Goal: Complete application form

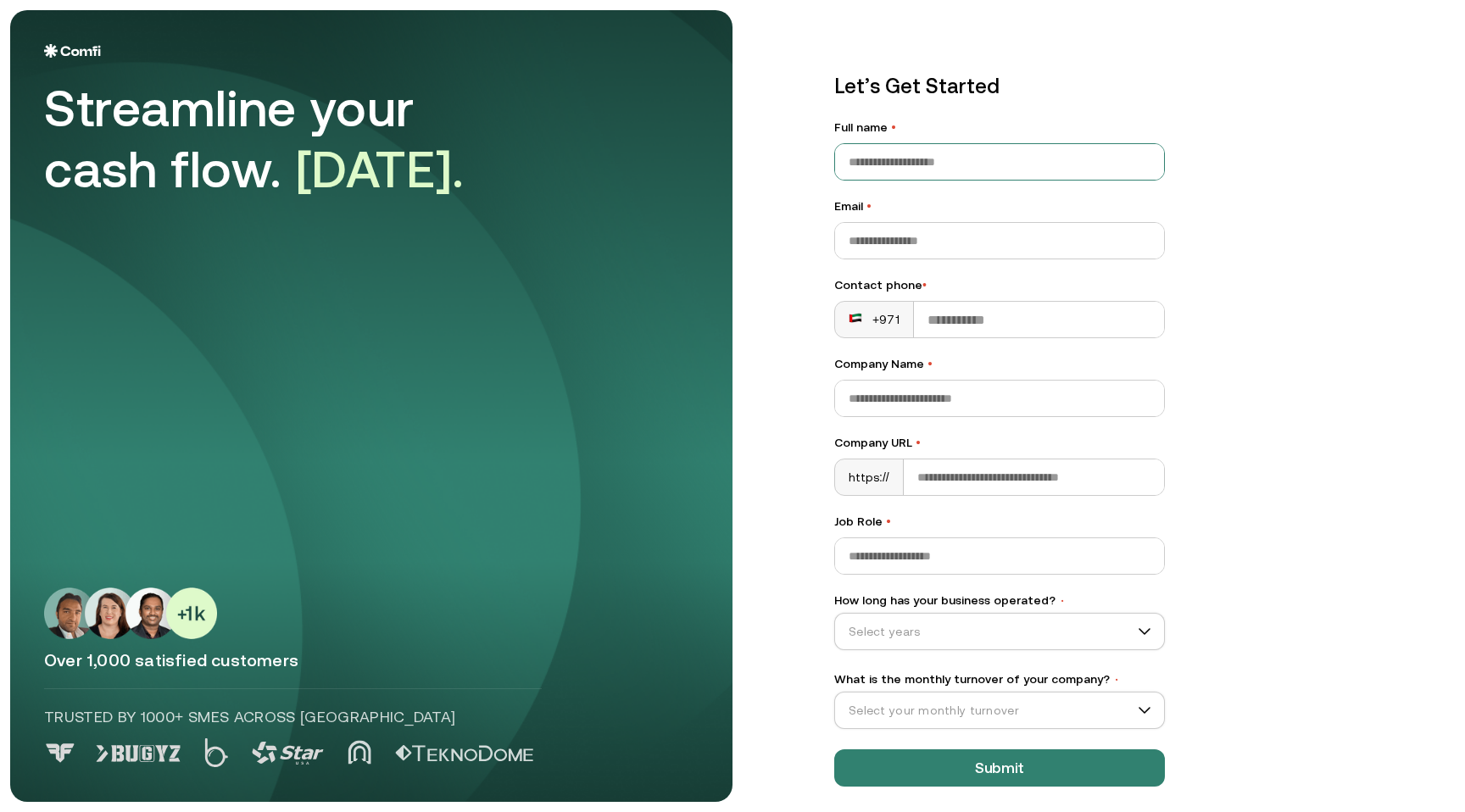
click at [1094, 160] on input "Full name •" at bounding box center [999, 161] width 329 height 35
click at [1126, 244] on input "Email •" at bounding box center [999, 240] width 329 height 35
click at [869, 385] on input "Company Name •" at bounding box center [999, 398] width 329 height 35
click at [952, 339] on div "Let’s Get Started Full name • Email • Contact phone • +971 Company Name • Compa…" at bounding box center [999, 429] width 330 height 716
click at [856, 323] on rect at bounding box center [855, 318] width 13 height 13
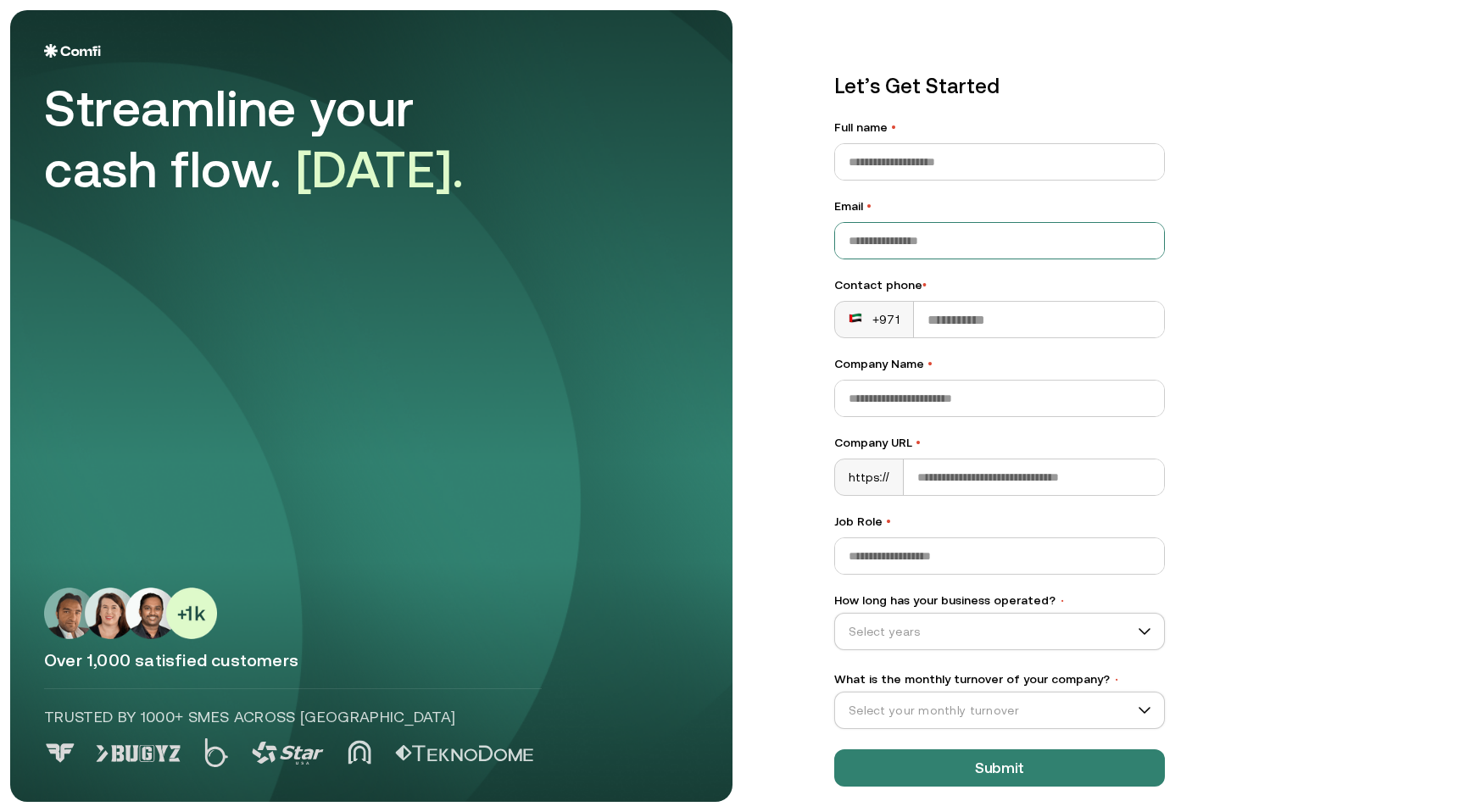
click at [933, 223] on input "Email •" at bounding box center [999, 240] width 329 height 35
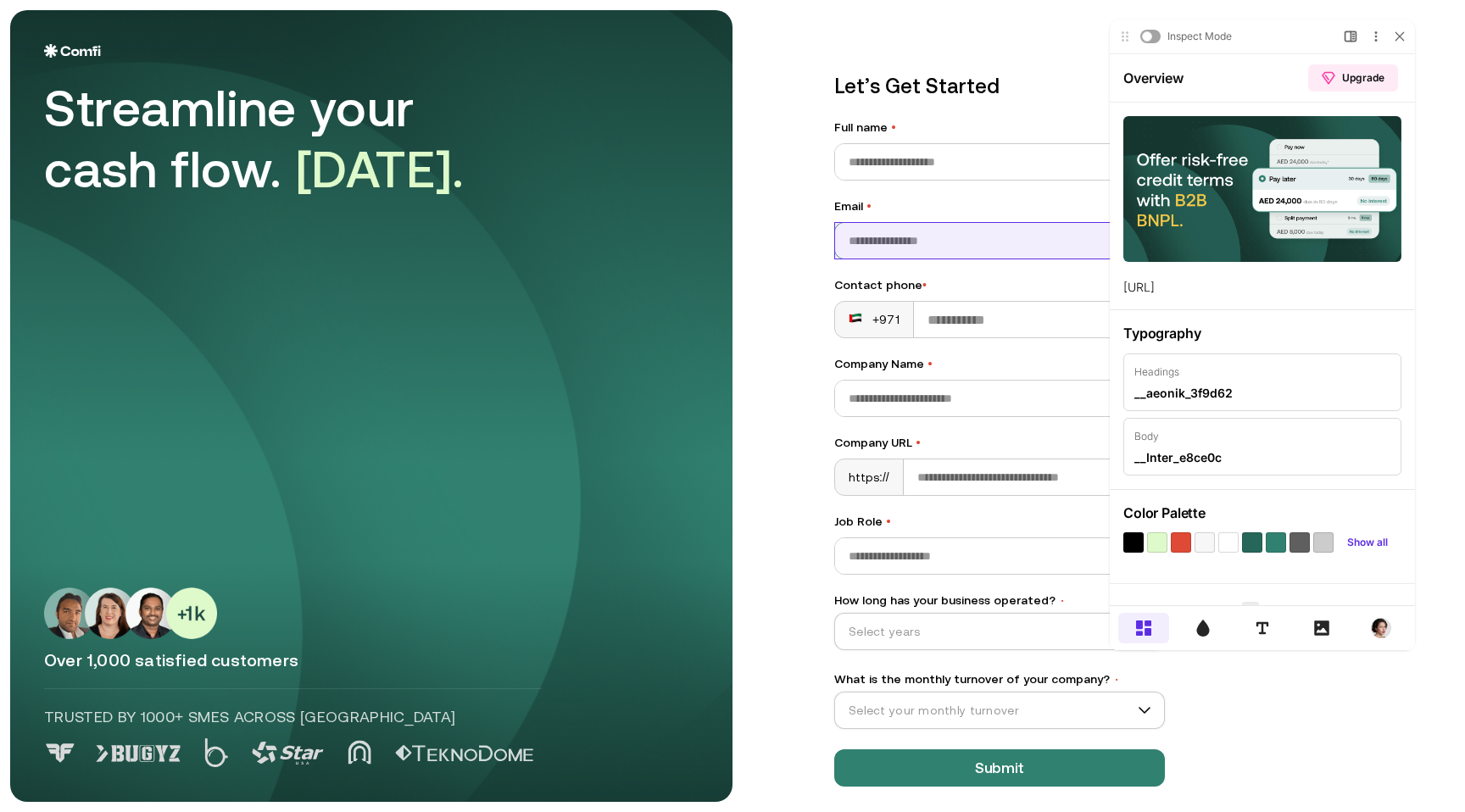
click at [928, 222] on div at bounding box center [999, 240] width 330 height 37
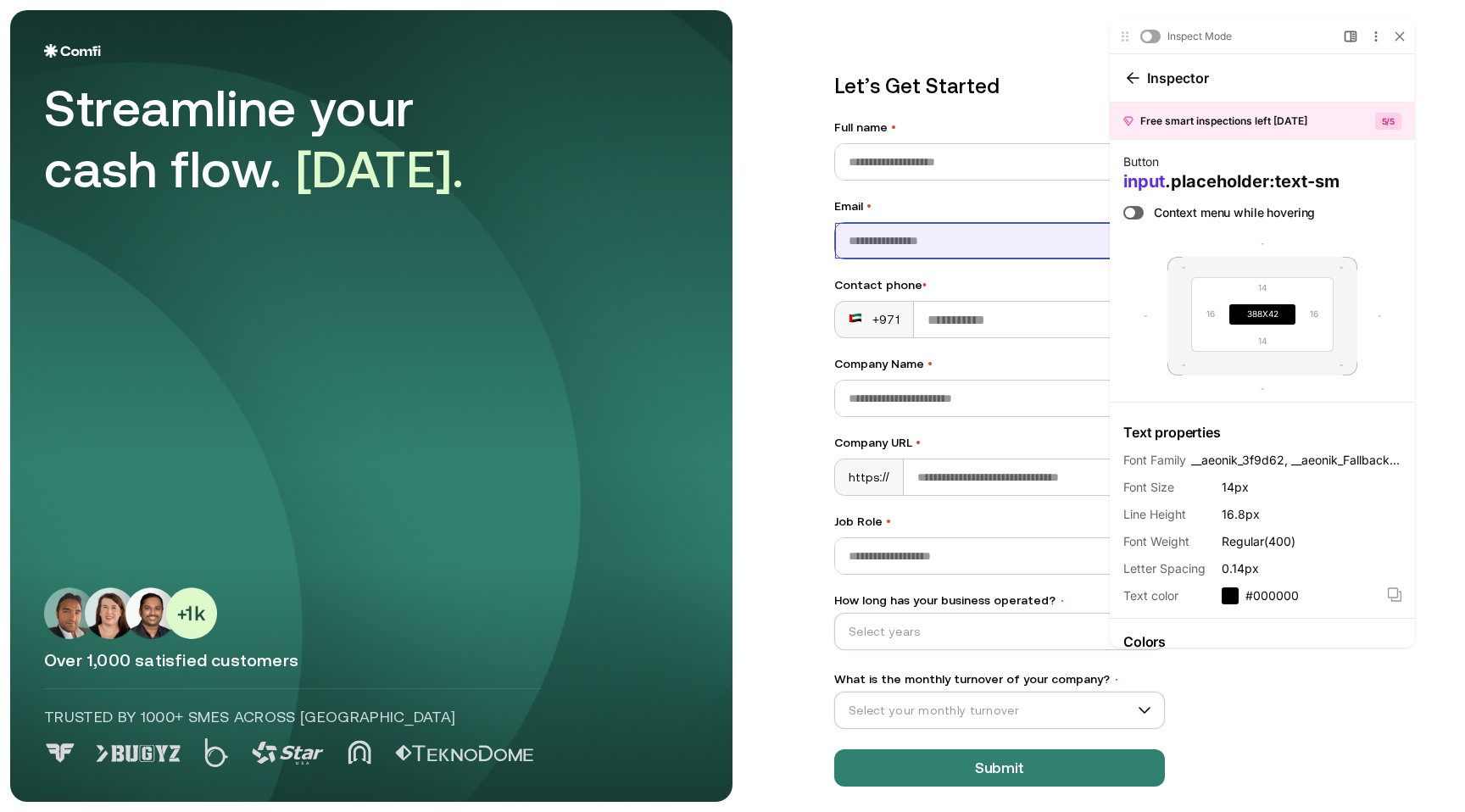
click at [929, 239] on input "Email •" at bounding box center [999, 240] width 329 height 35
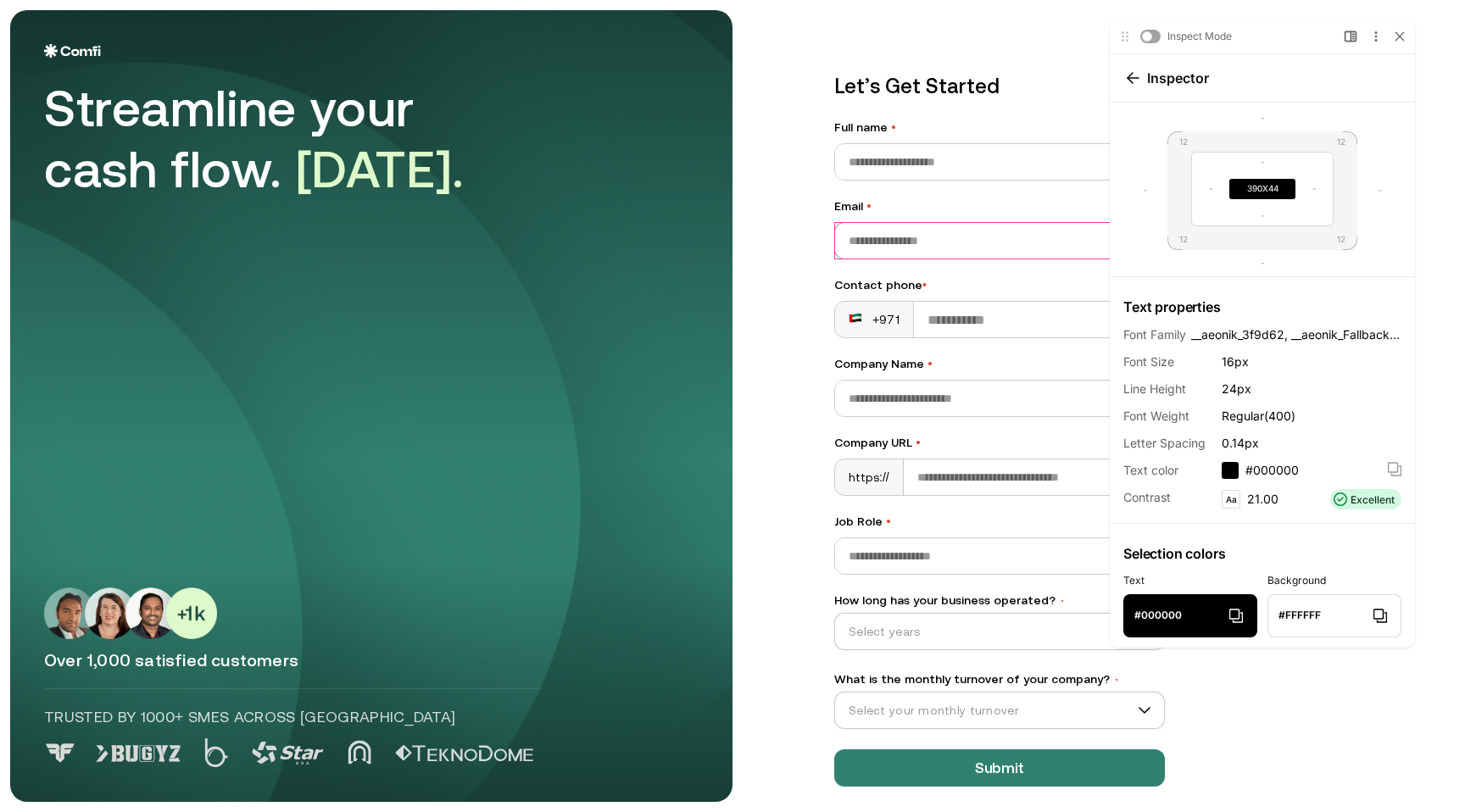
scroll to position [158, 0]
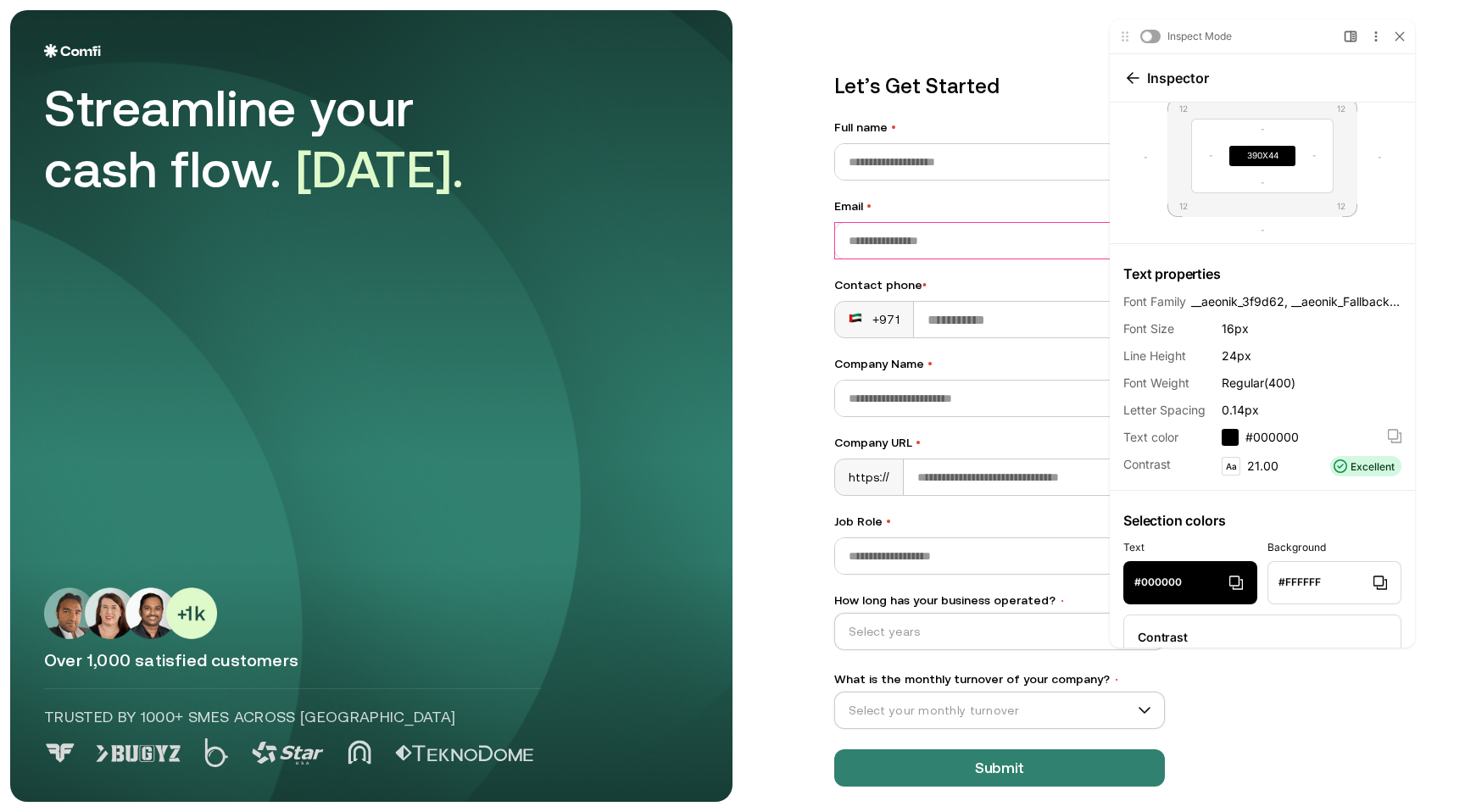
click at [1277, 439] on span "#000000" at bounding box center [1272, 437] width 53 height 17
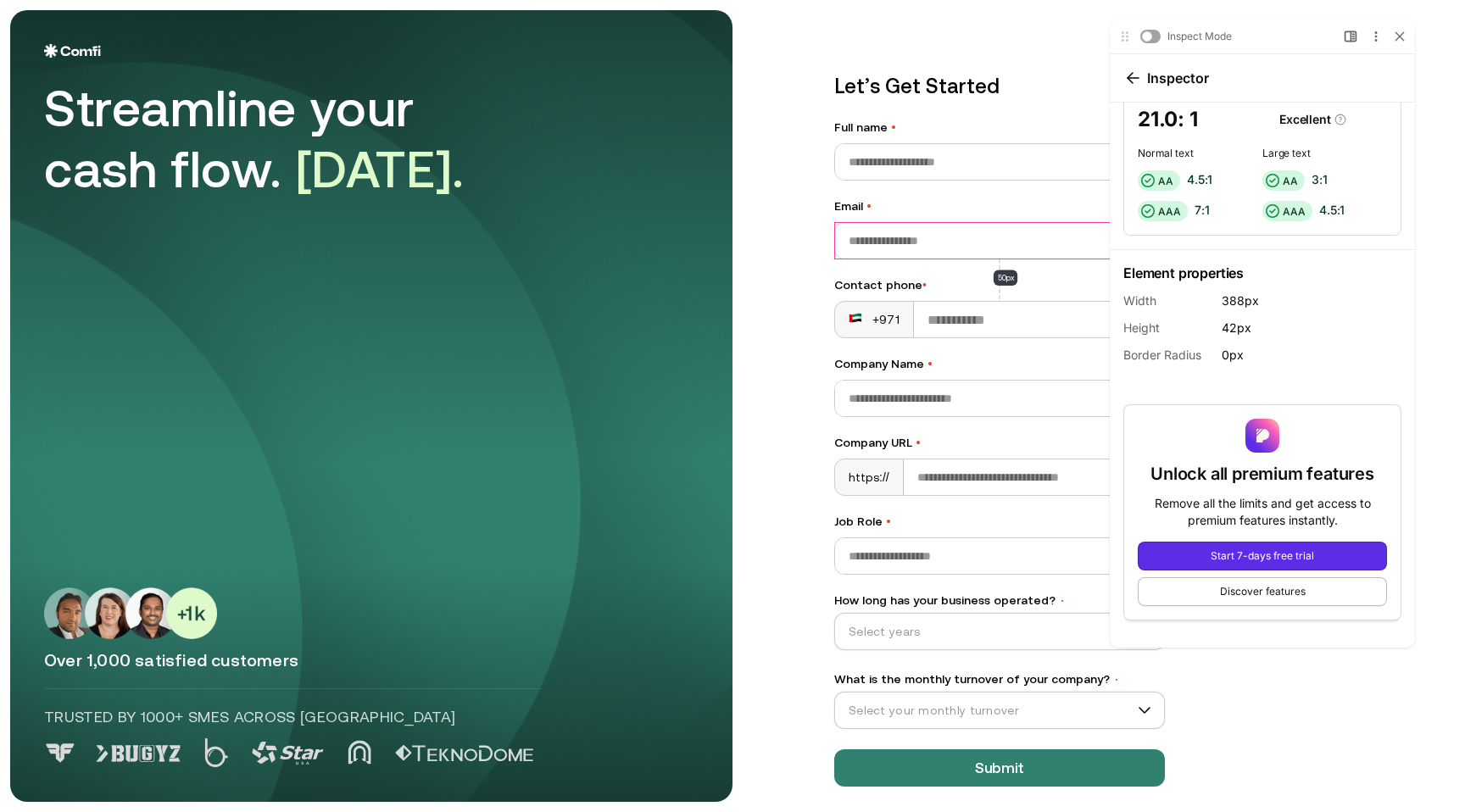
scroll to position [0, 0]
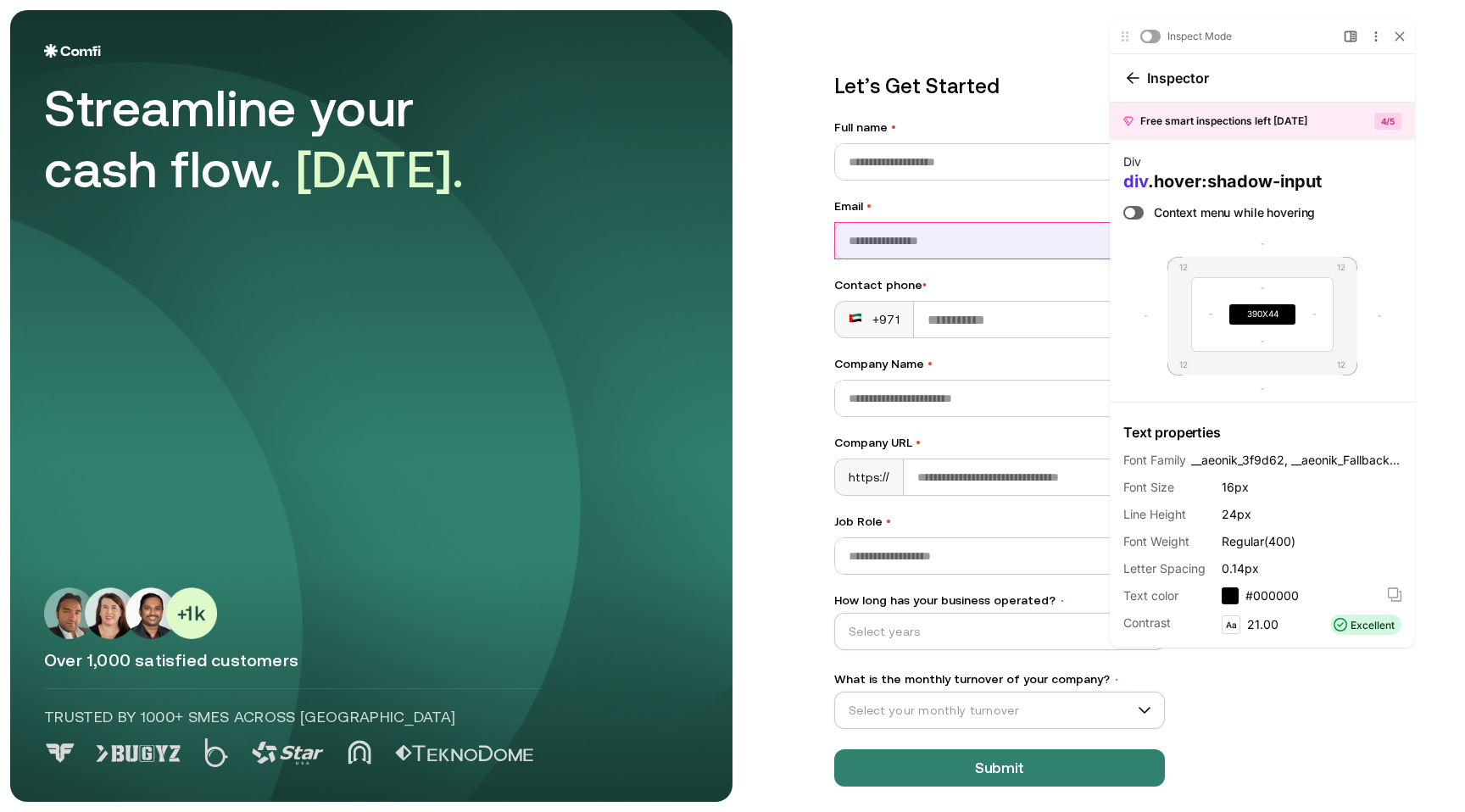
click at [1138, 206] on div at bounding box center [1133, 213] width 20 height 13
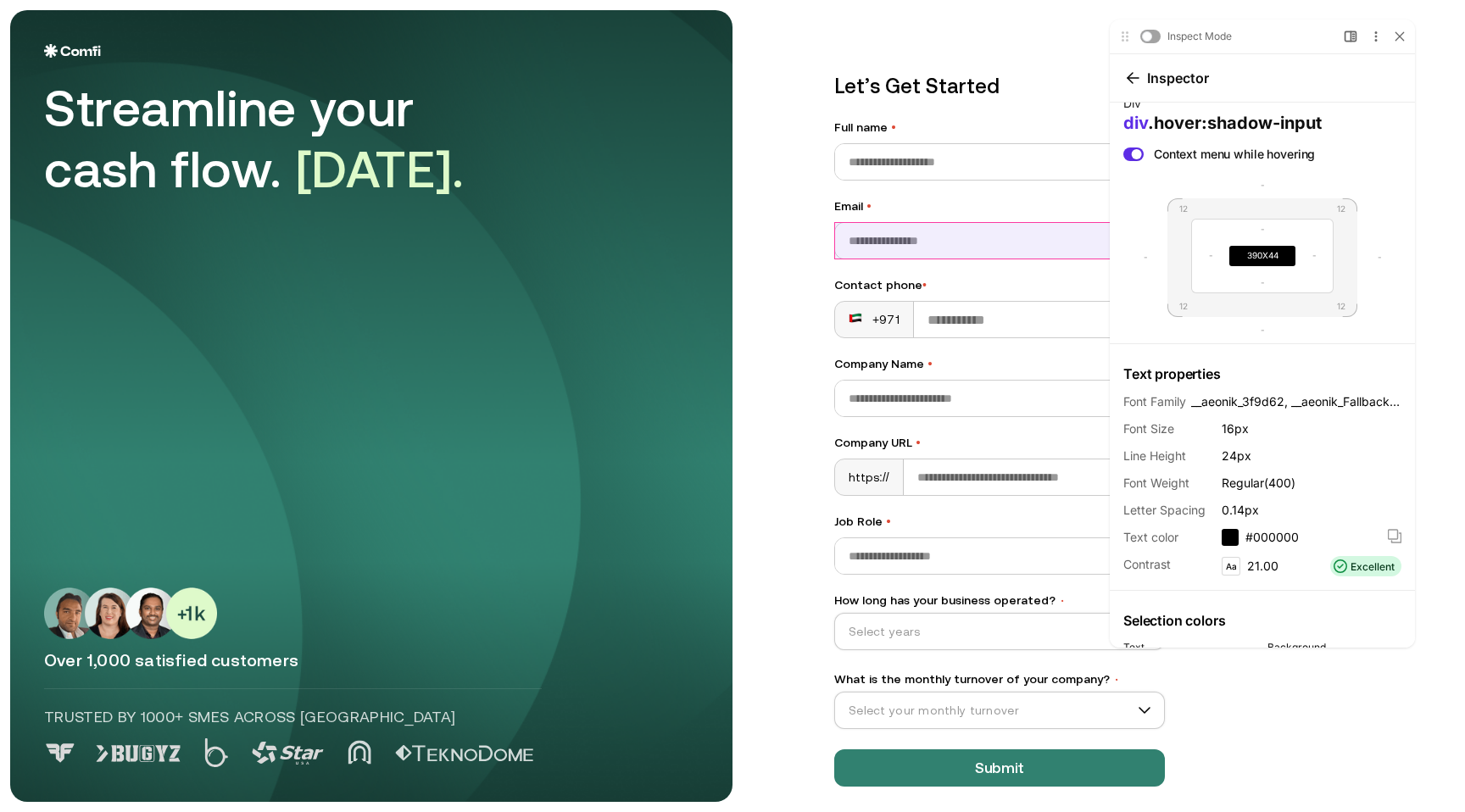
scroll to position [148, 0]
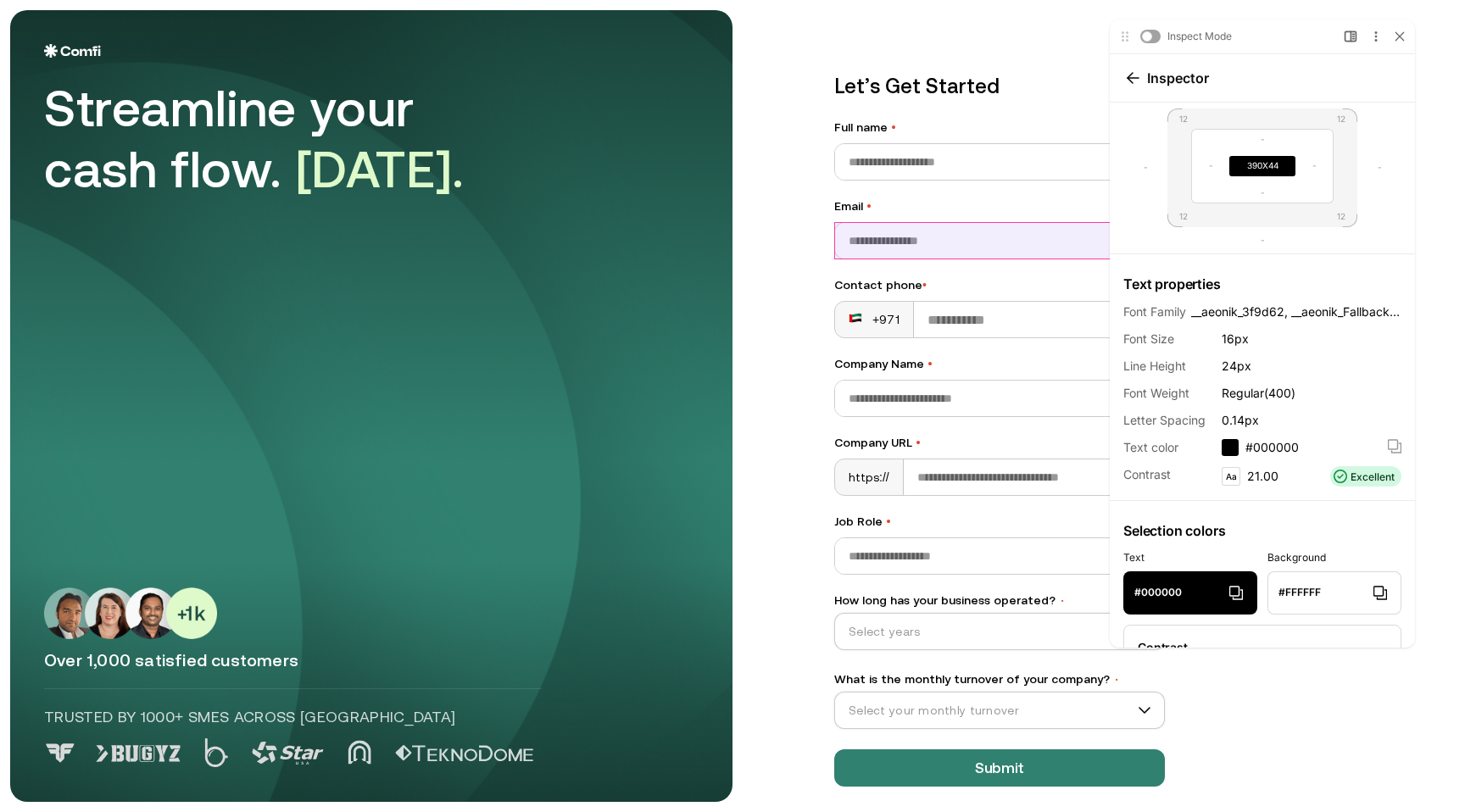
click at [1376, 481] on span "Excellent" at bounding box center [1372, 476] width 44 height 11
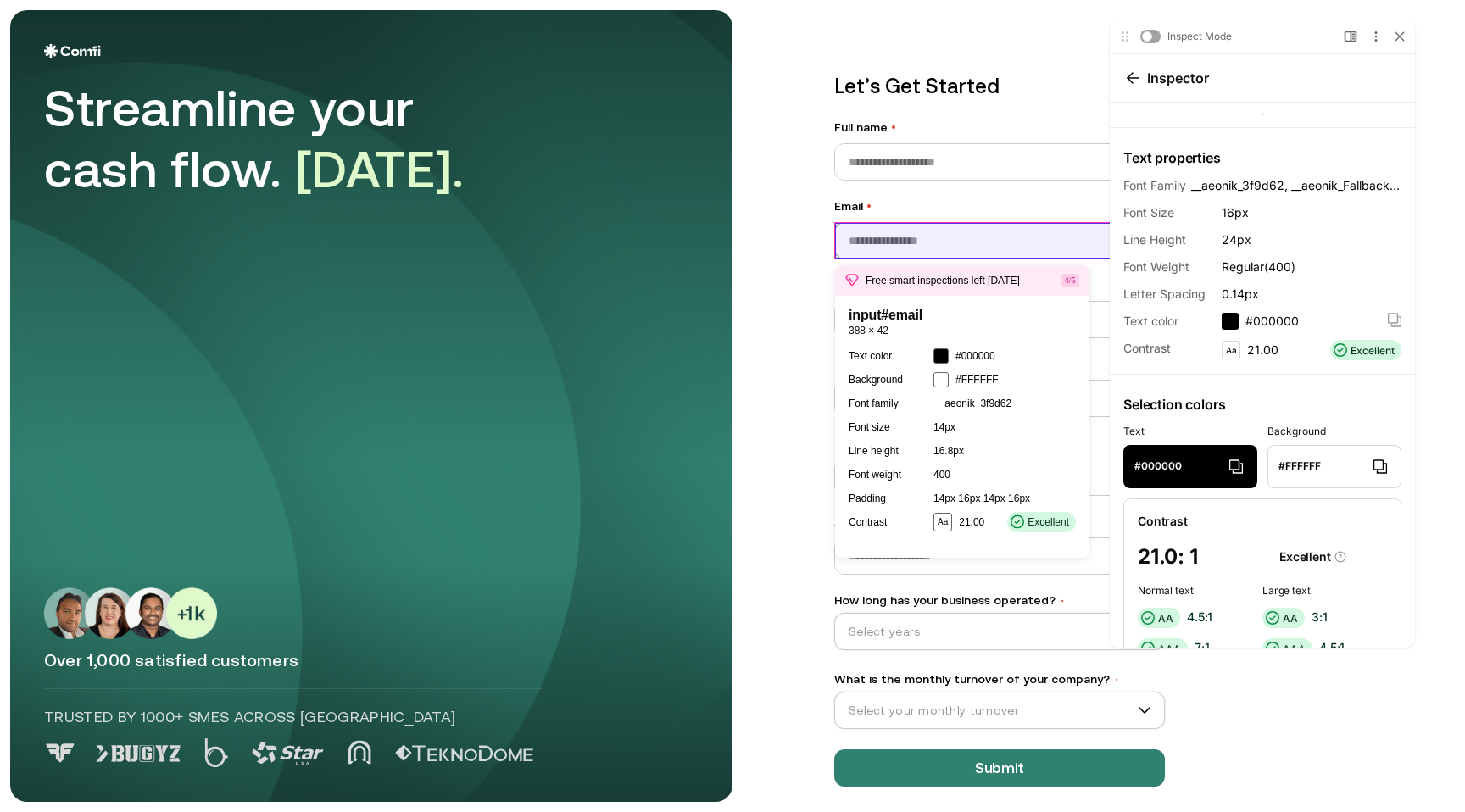
scroll to position [0, 0]
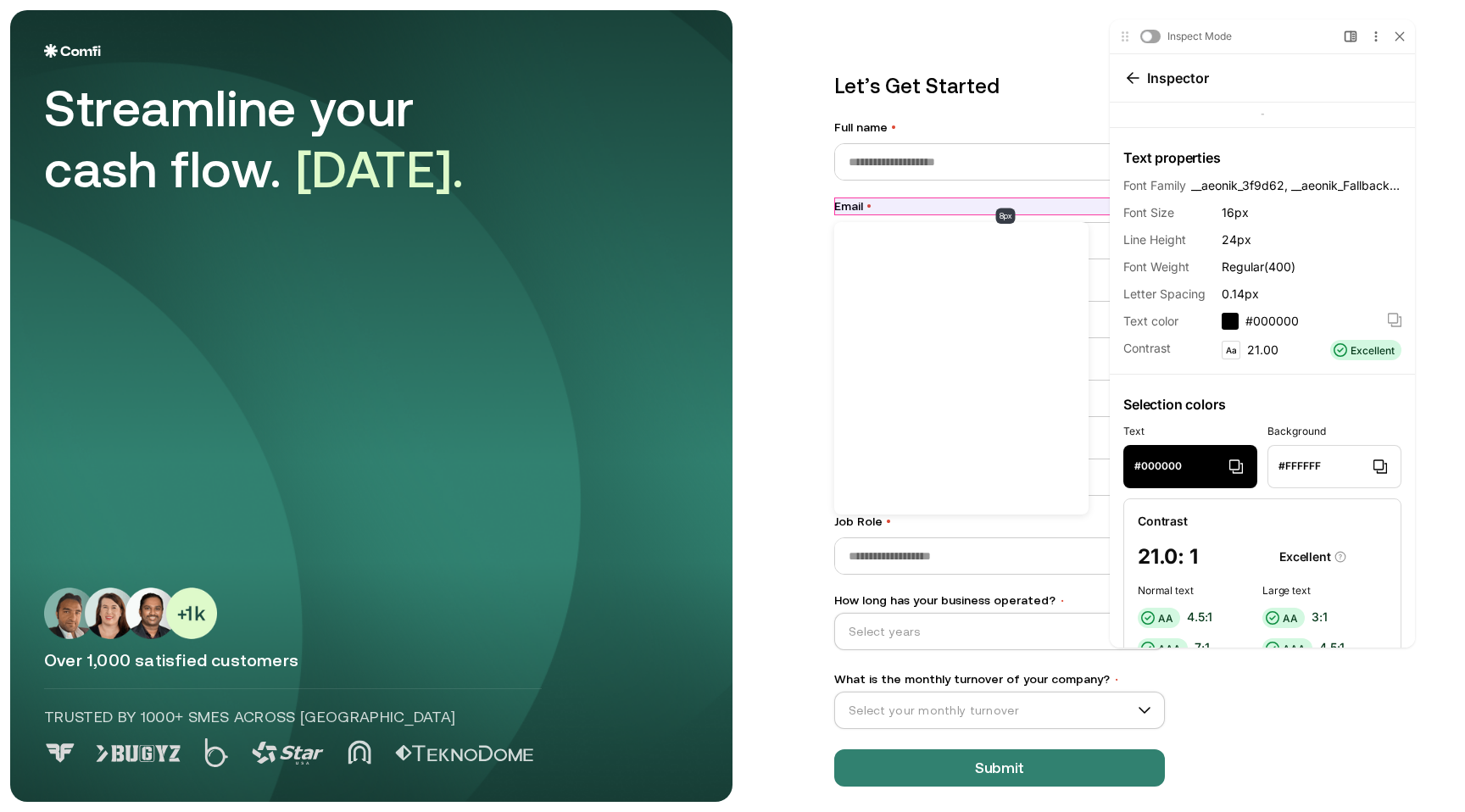
click at [848, 209] on label "Email •" at bounding box center [999, 206] width 330 height 18
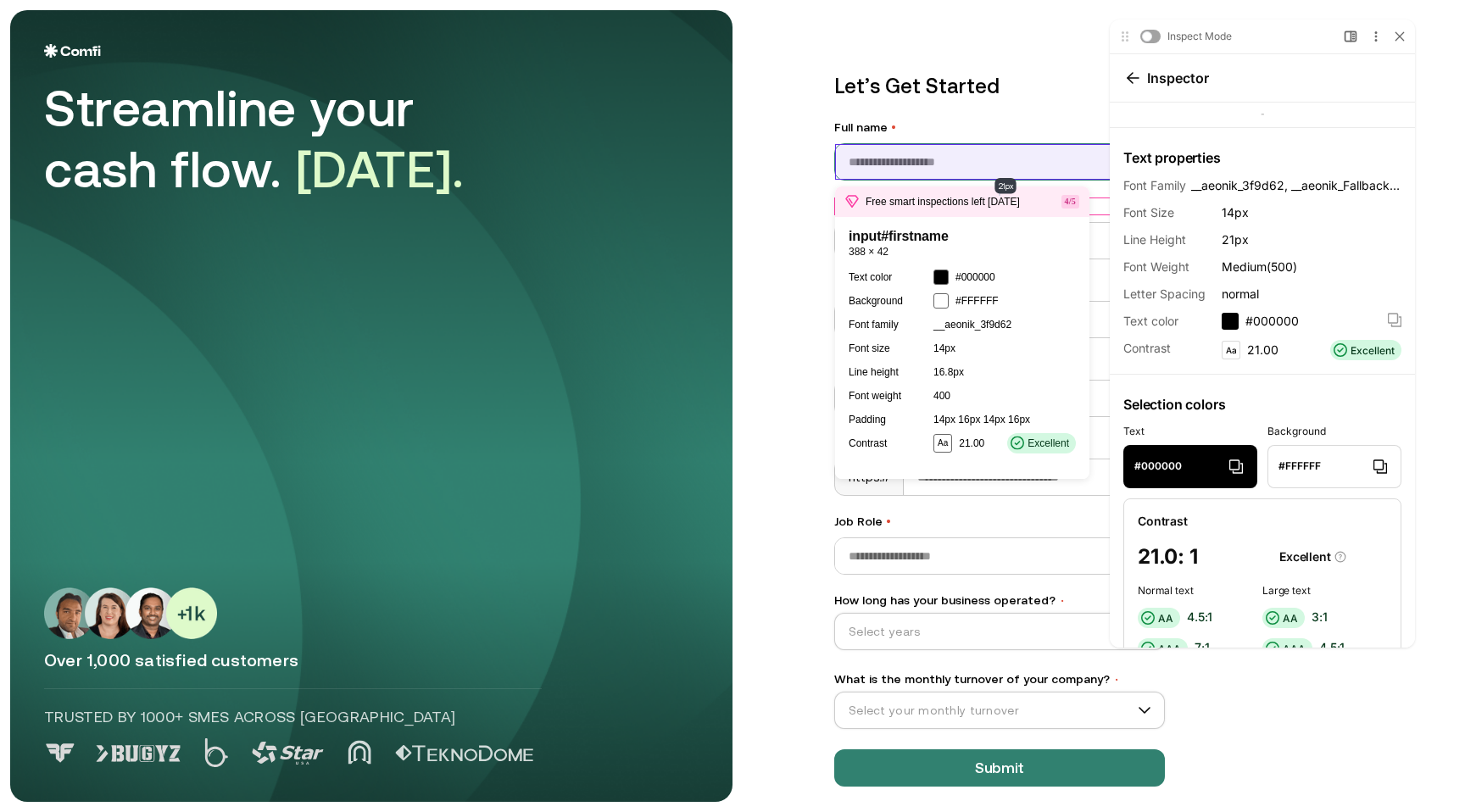
click at [857, 156] on input "Full name •" at bounding box center [999, 161] width 329 height 35
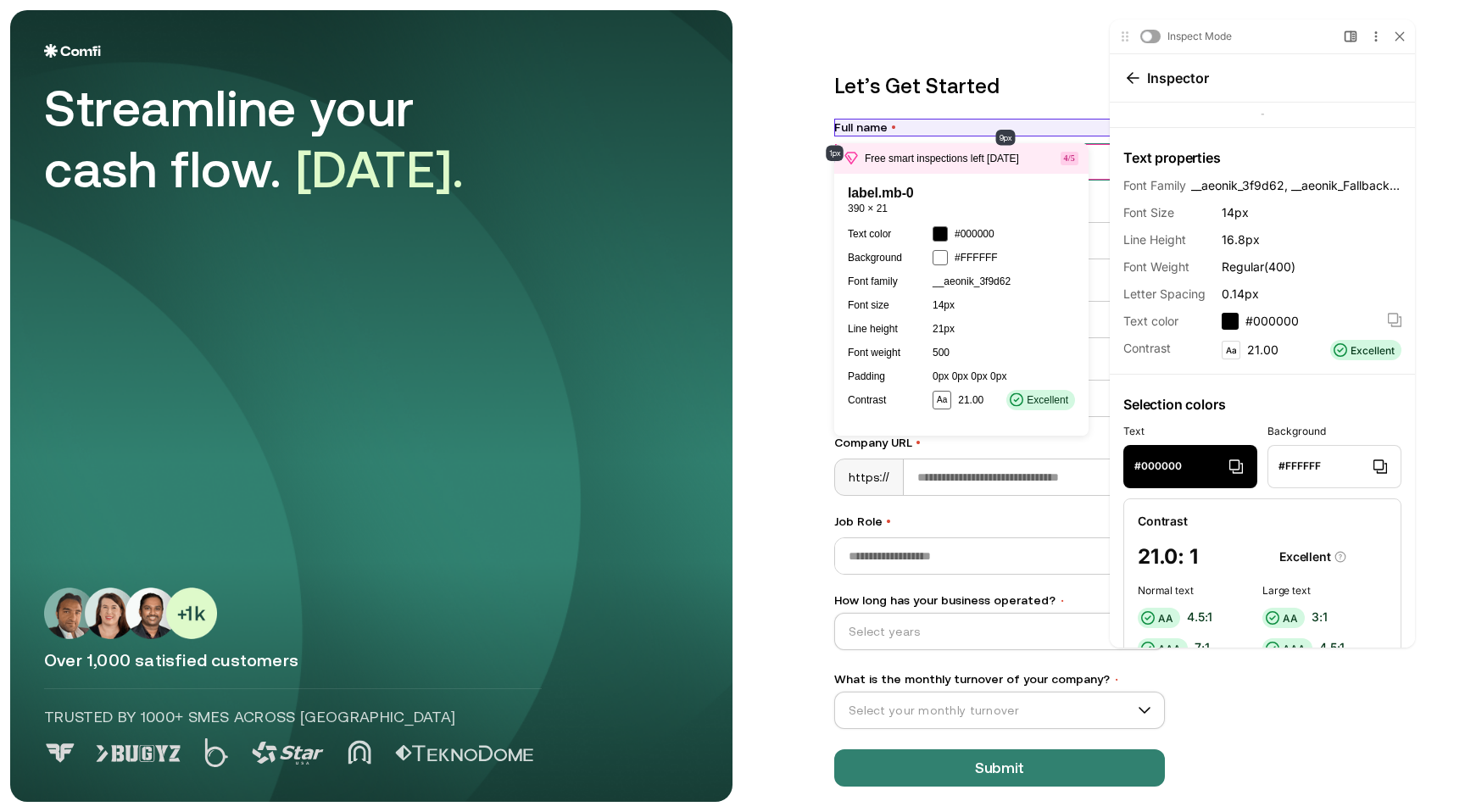
click at [853, 120] on label "Full name •" at bounding box center [999, 127] width 330 height 18
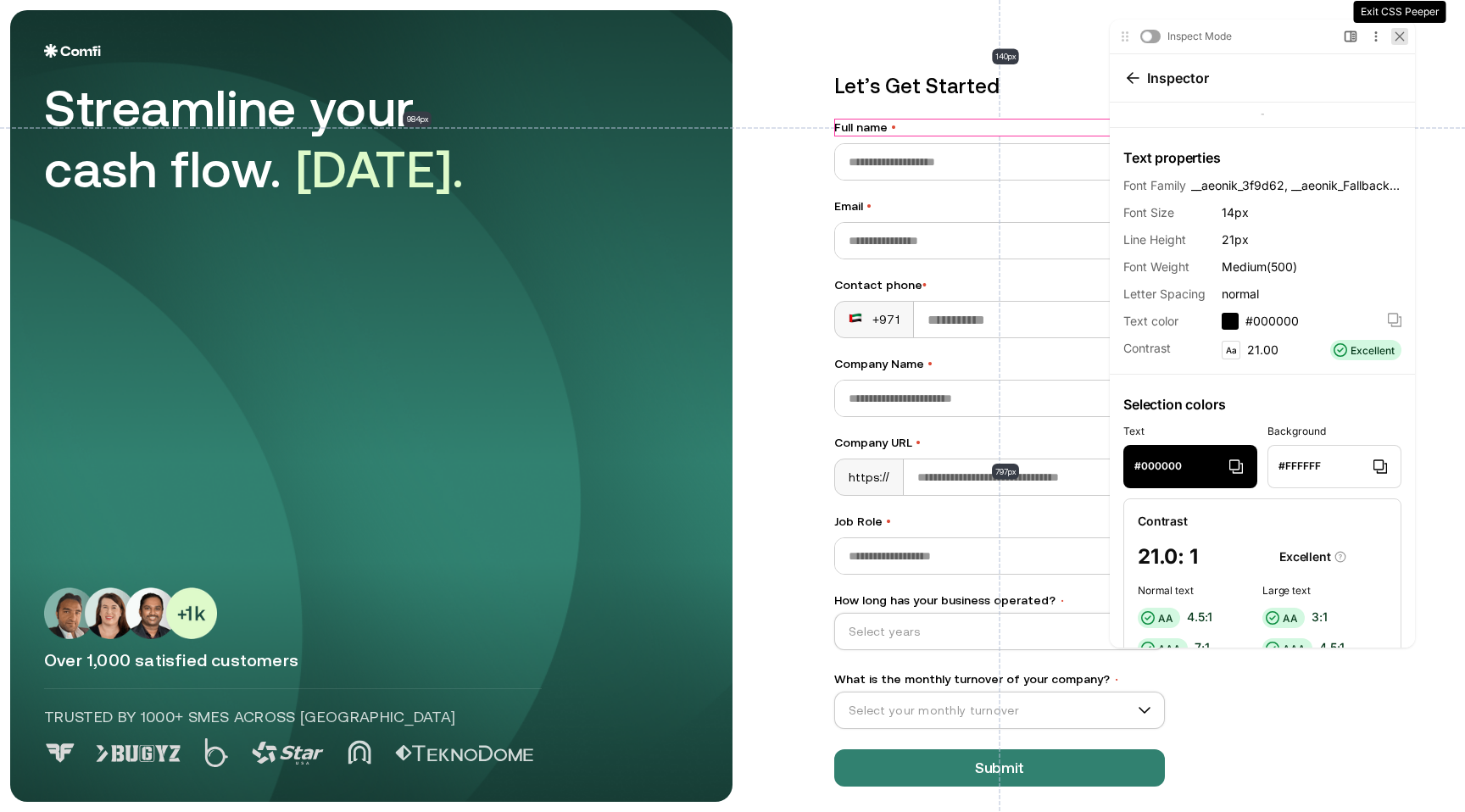
click at [1403, 28] on div at bounding box center [1400, 36] width 17 height 17
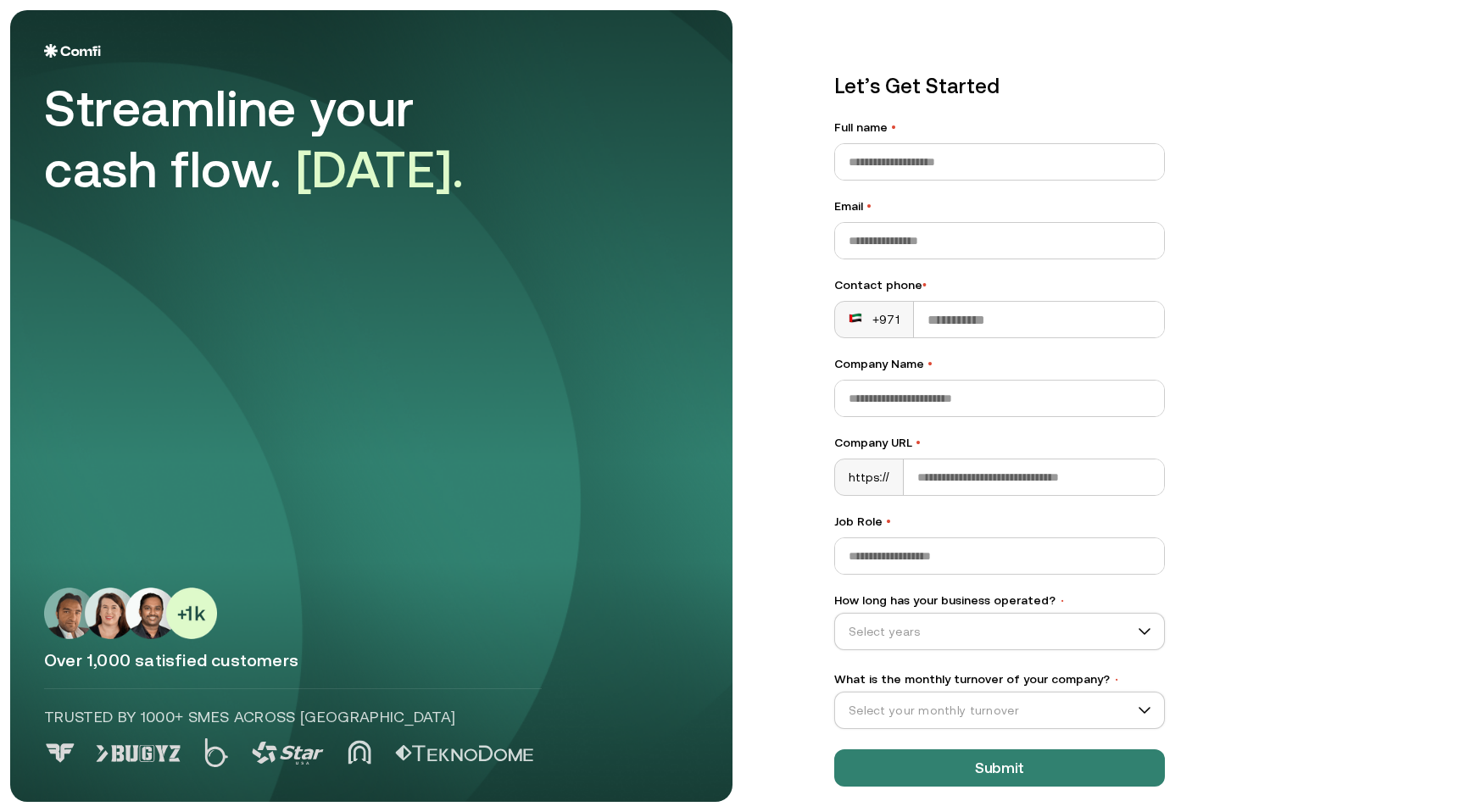
click at [1287, 133] on div "Let’s Get Started Full name • Email • Contact phone • +971 Company Name • Compa…" at bounding box center [1128, 406] width 655 height 792
click at [0, 0] on vis-bug at bounding box center [0, 0] width 0 height 0
